Goal: Information Seeking & Learning: Learn about a topic

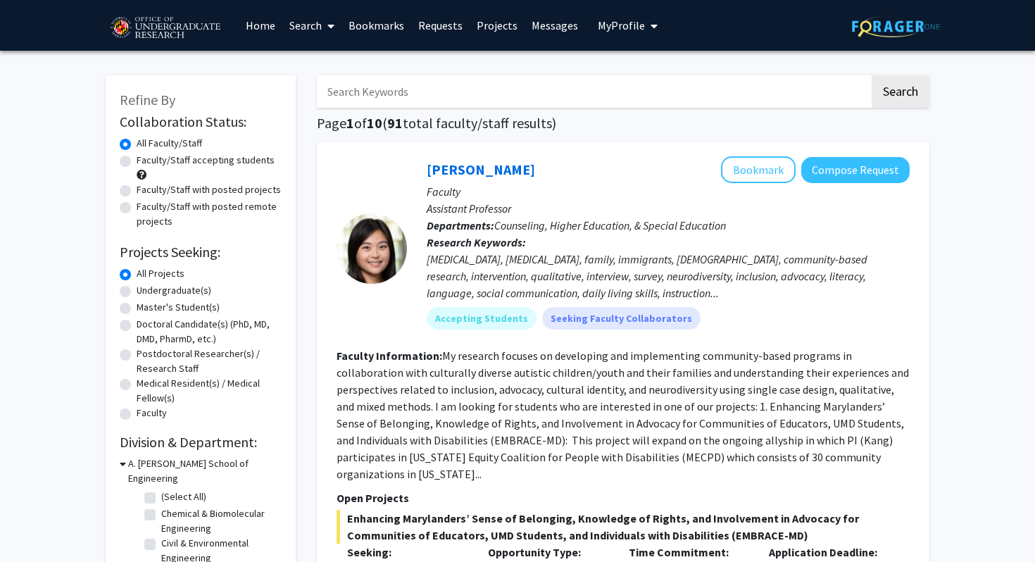
click at [175, 291] on label "Undergraduate(s)" at bounding box center [174, 290] width 75 height 15
click at [146, 291] on input "Undergraduate(s)" at bounding box center [141, 287] width 9 height 9
radio input "true"
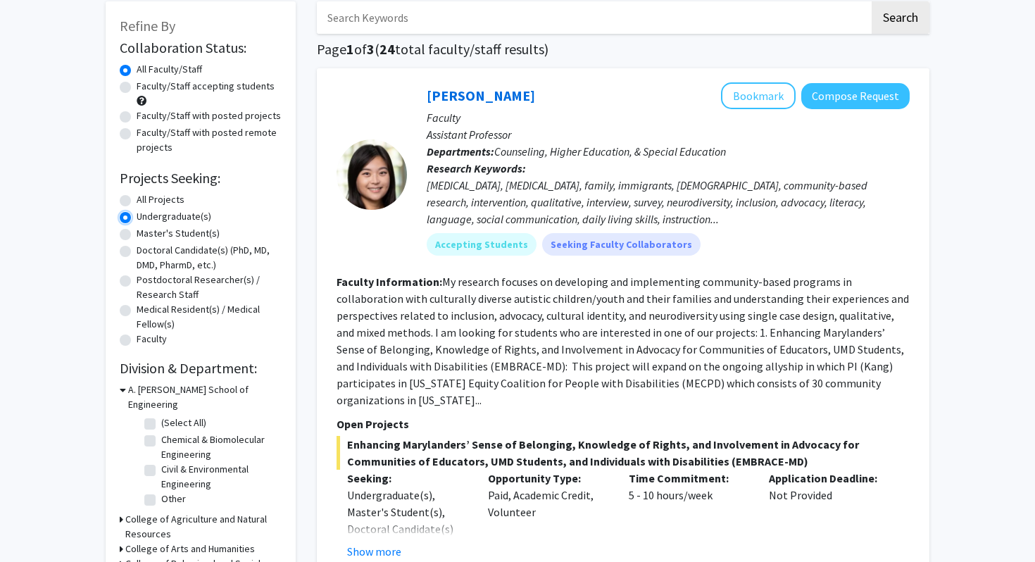
scroll to position [170, 0]
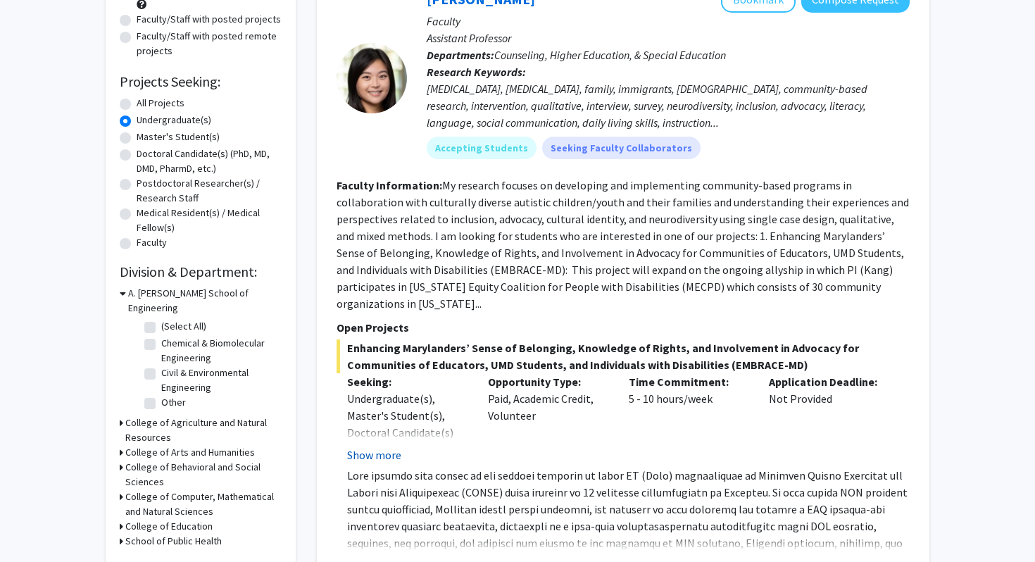
click at [365, 457] on button "Show more" at bounding box center [374, 455] width 54 height 17
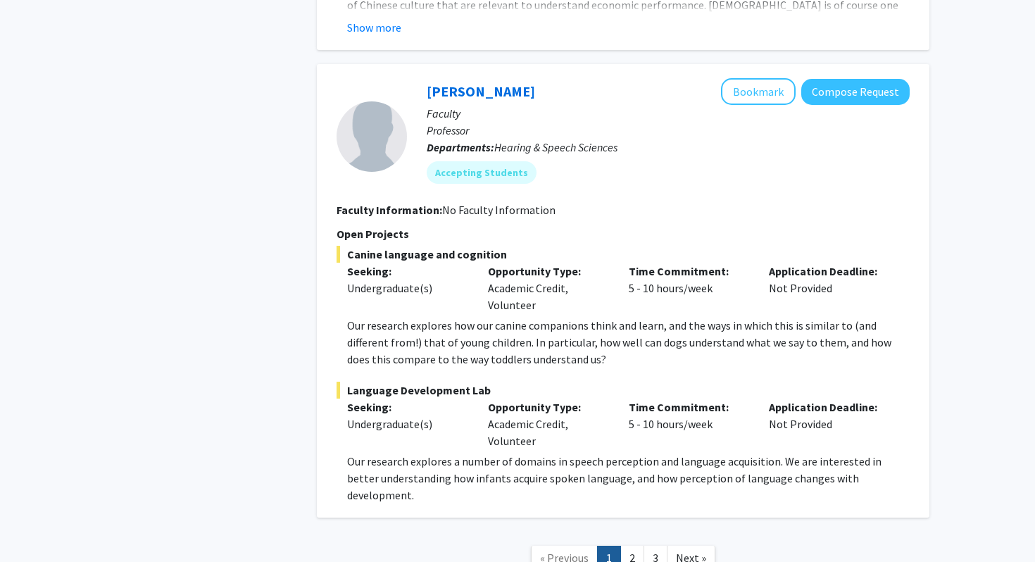
scroll to position [6632, 0]
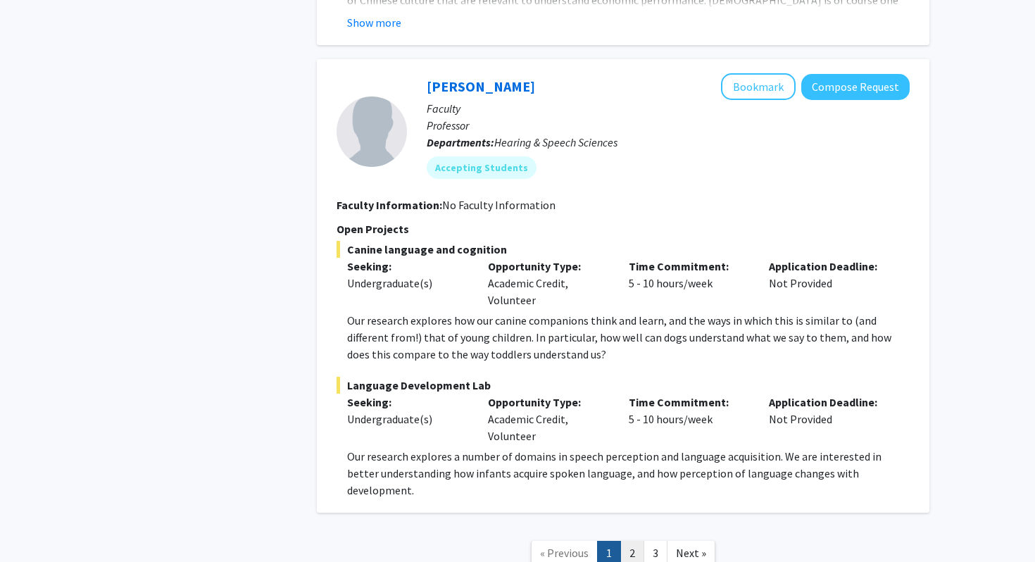
click at [628, 541] on link "2" at bounding box center [633, 553] width 24 height 25
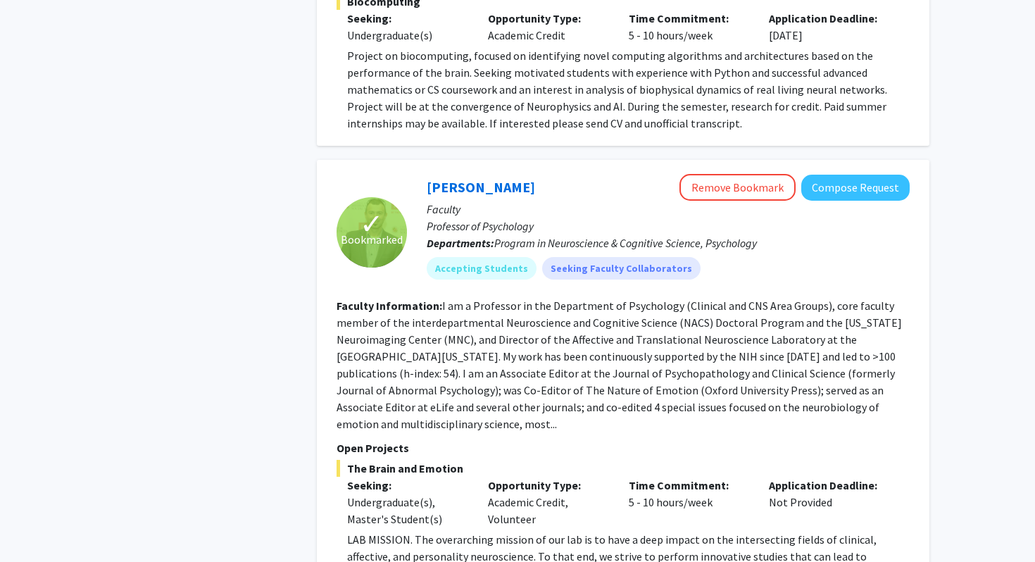
scroll to position [4730, 0]
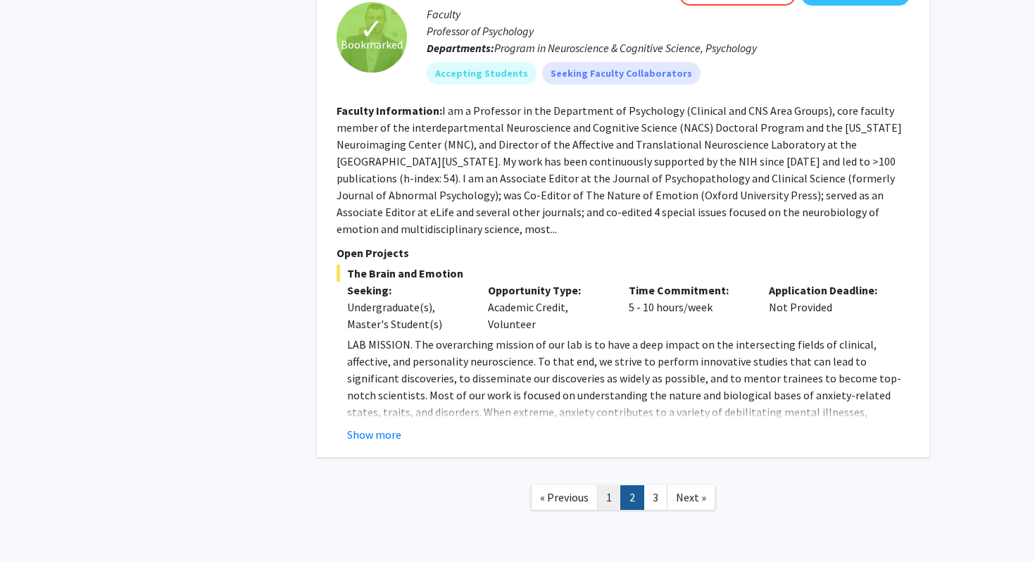
click at [609, 485] on link "1" at bounding box center [609, 497] width 24 height 25
